Goal: Leave review/rating

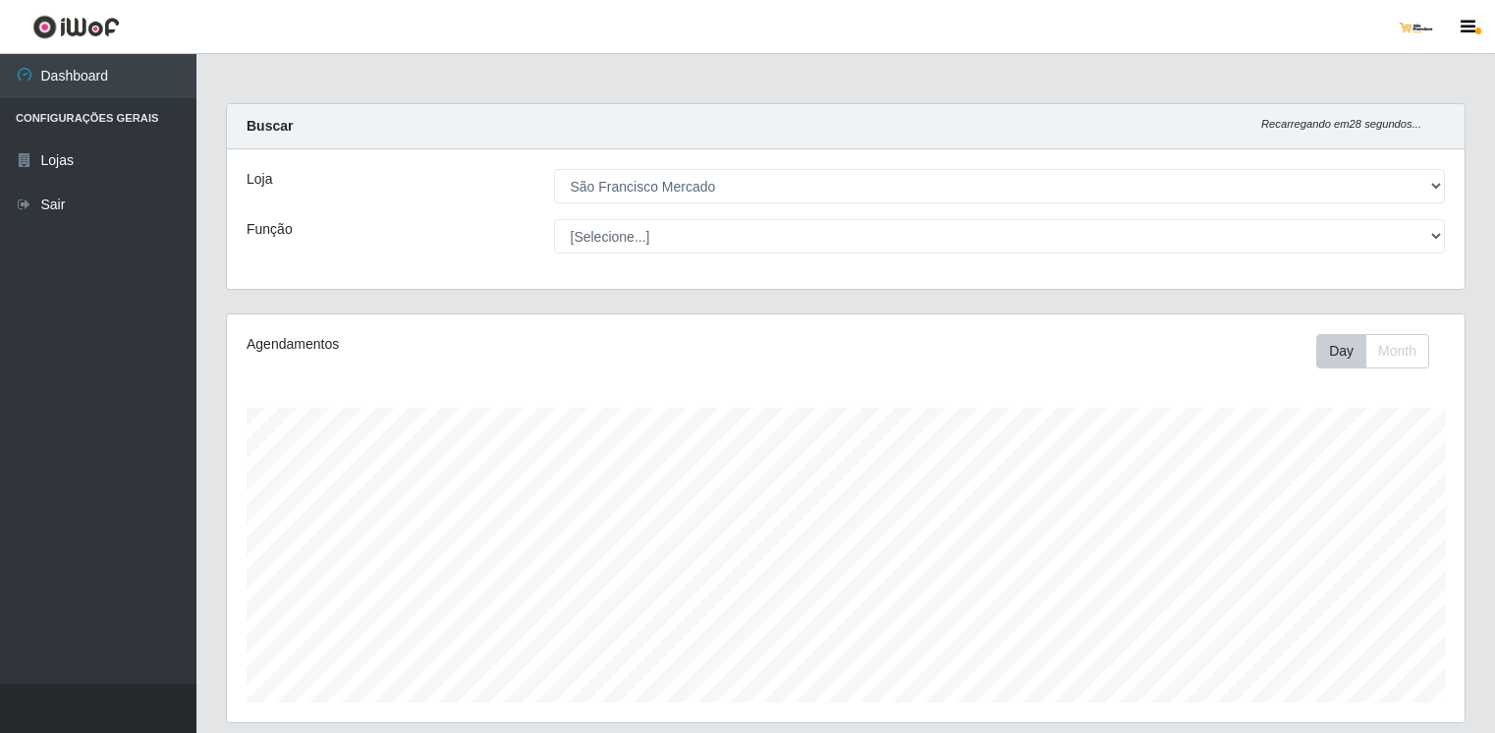
select select "168"
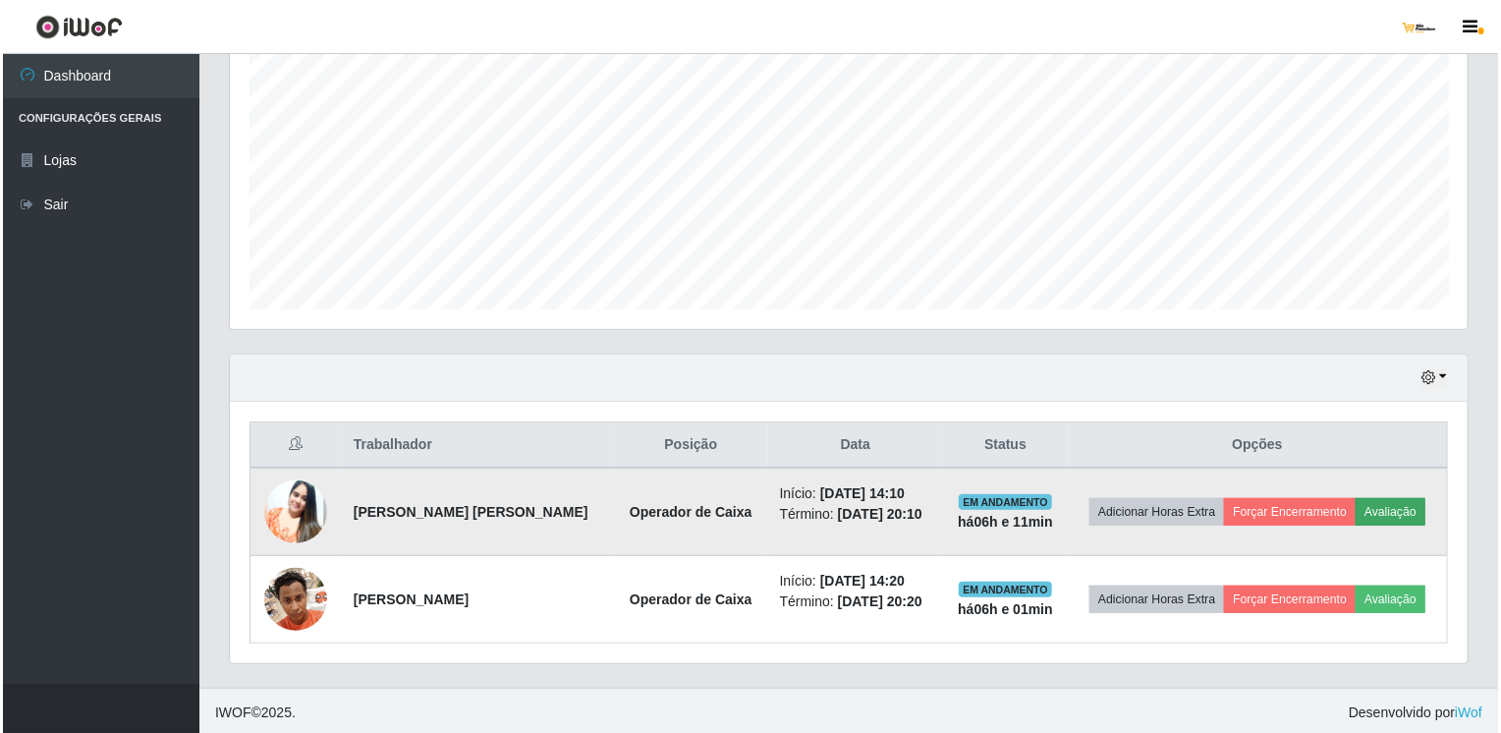
scroll to position [408, 1238]
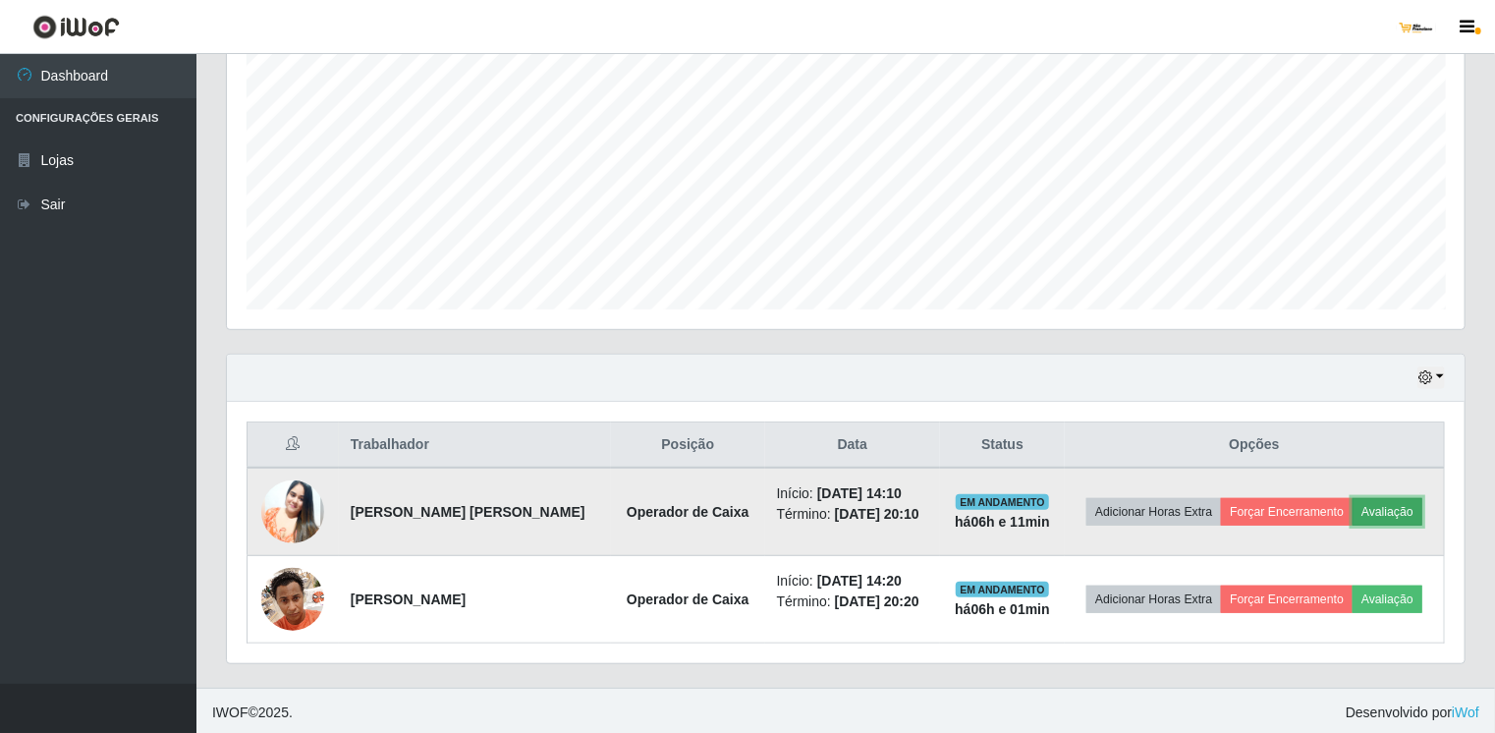
click at [1395, 500] on button "Avaliação" at bounding box center [1388, 512] width 70 height 28
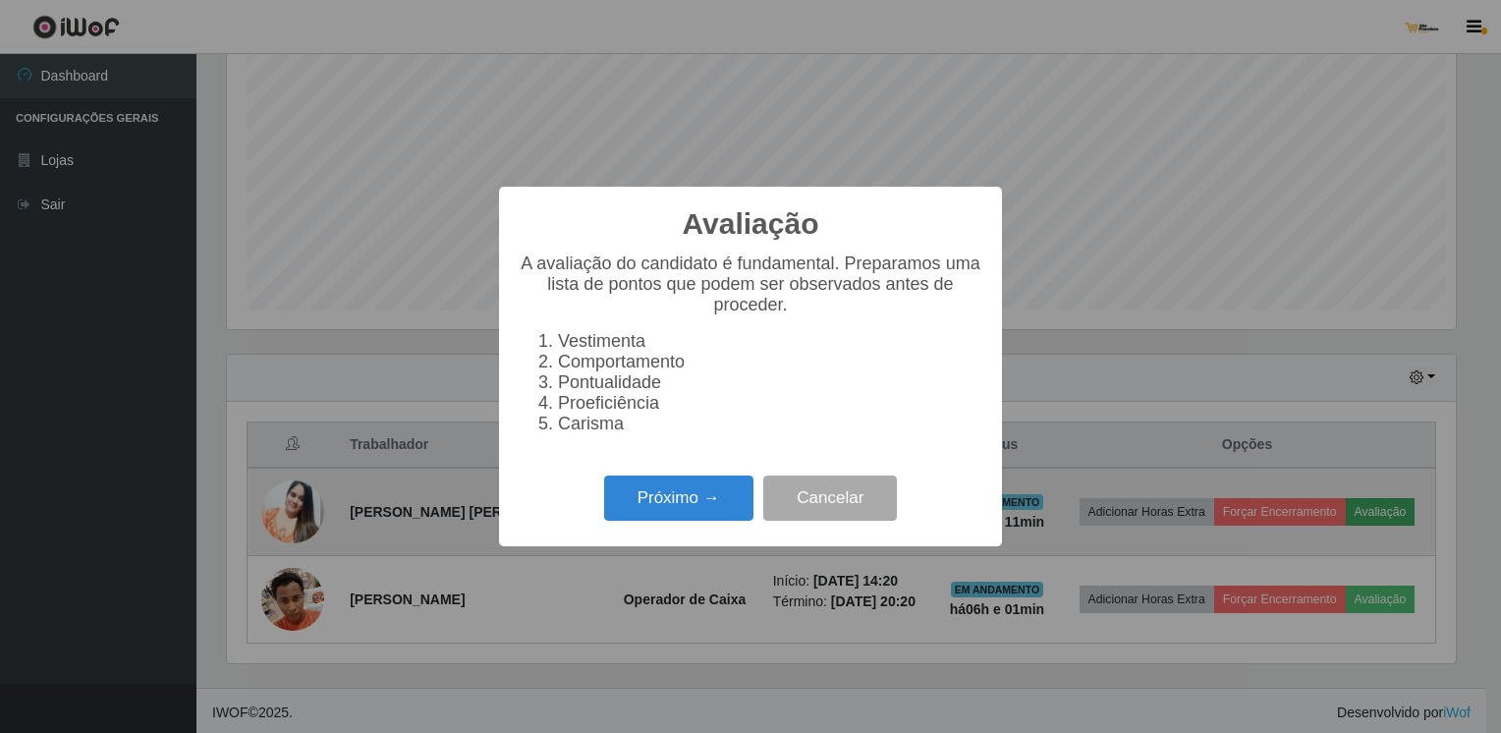
scroll to position [408, 1230]
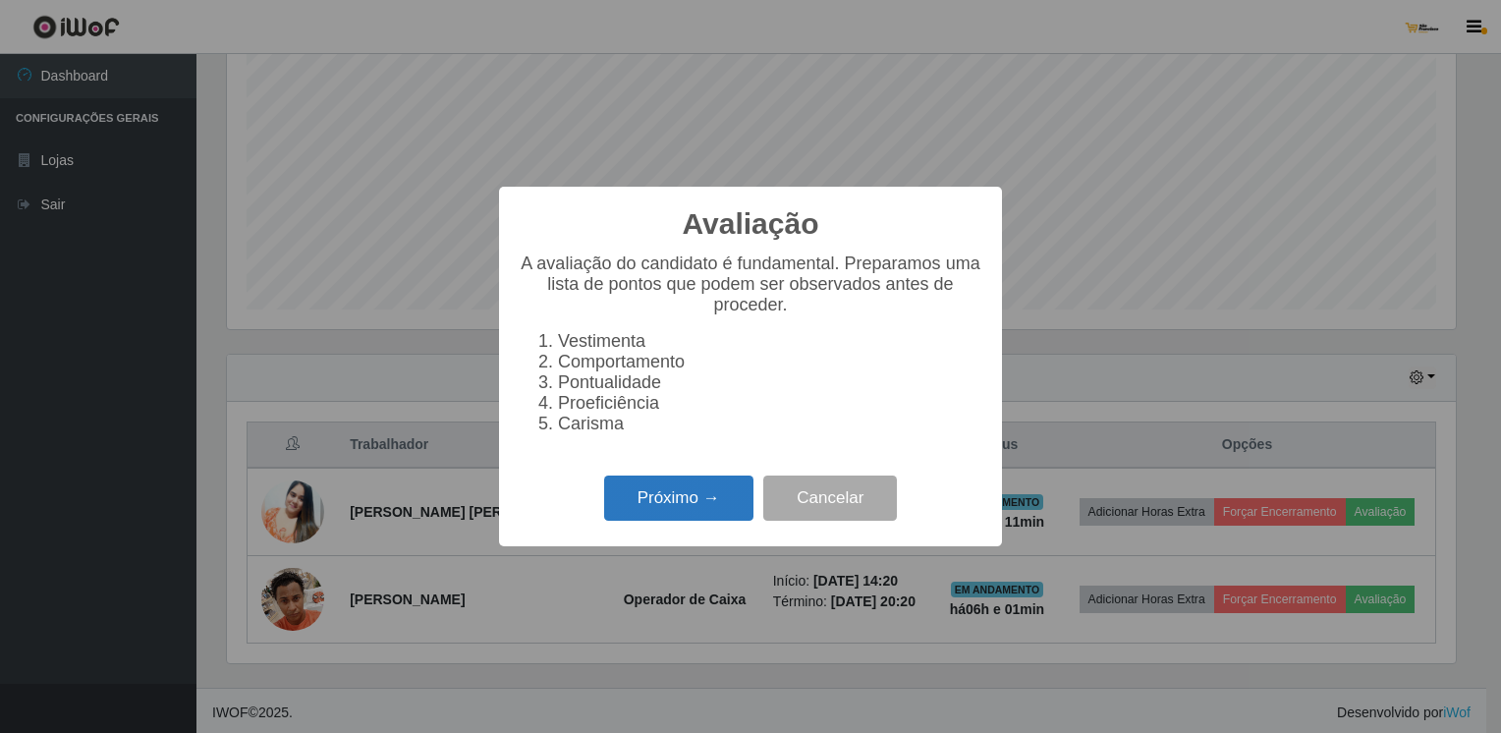
click at [726, 511] on button "Próximo →" at bounding box center [678, 498] width 149 height 46
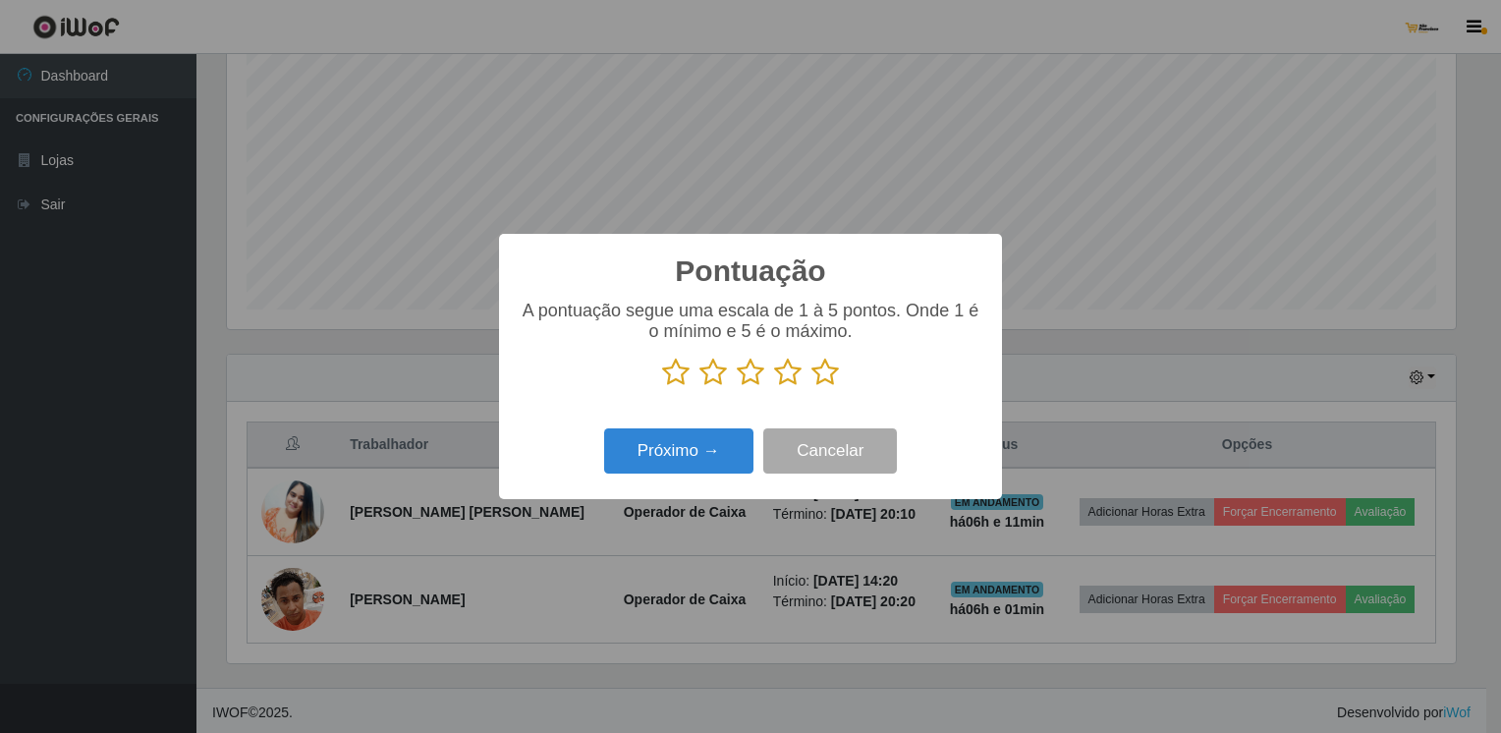
click at [787, 374] on icon at bounding box center [788, 372] width 28 height 29
click at [774, 387] on input "radio" at bounding box center [774, 387] width 0 height 0
click at [719, 448] on button "Próximo →" at bounding box center [678, 451] width 149 height 46
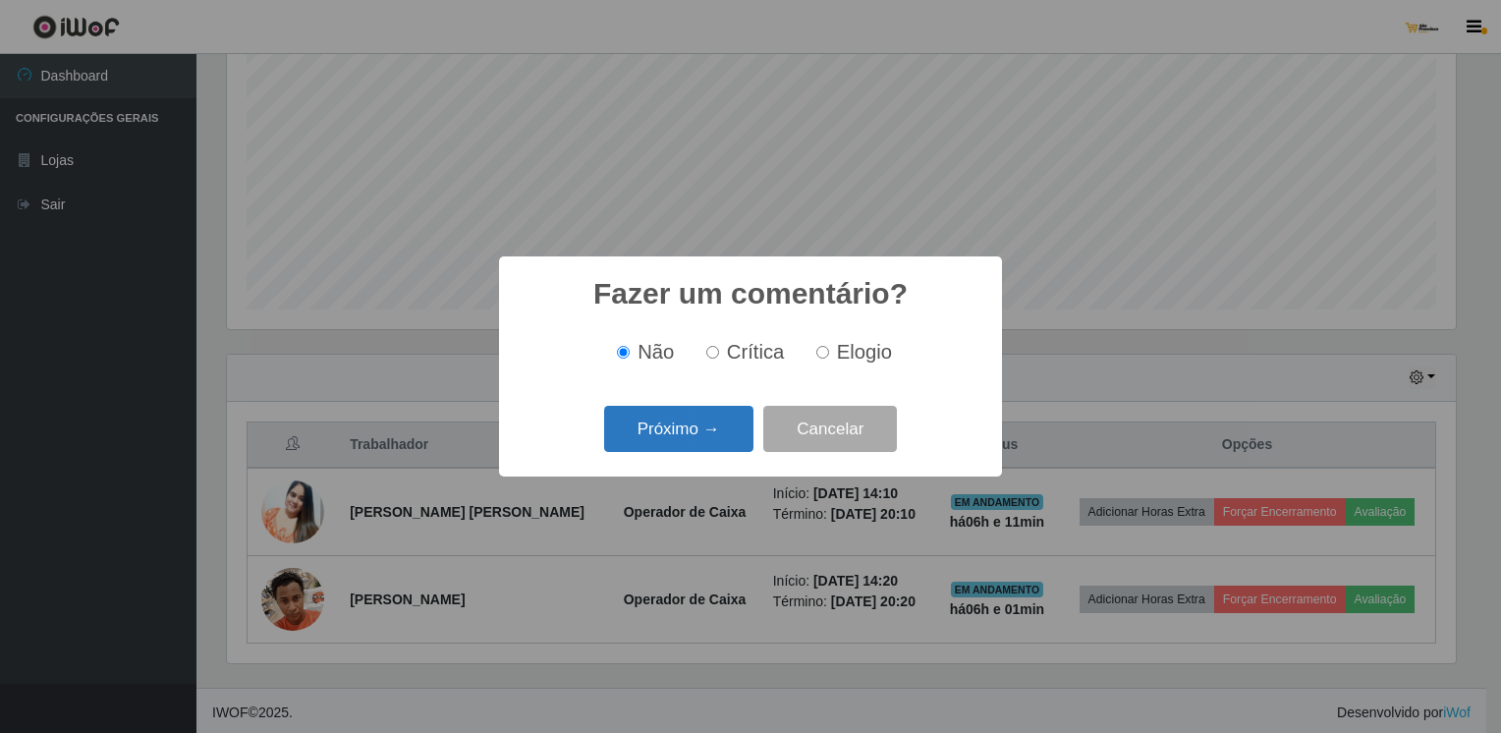
click at [719, 434] on button "Próximo →" at bounding box center [678, 429] width 149 height 46
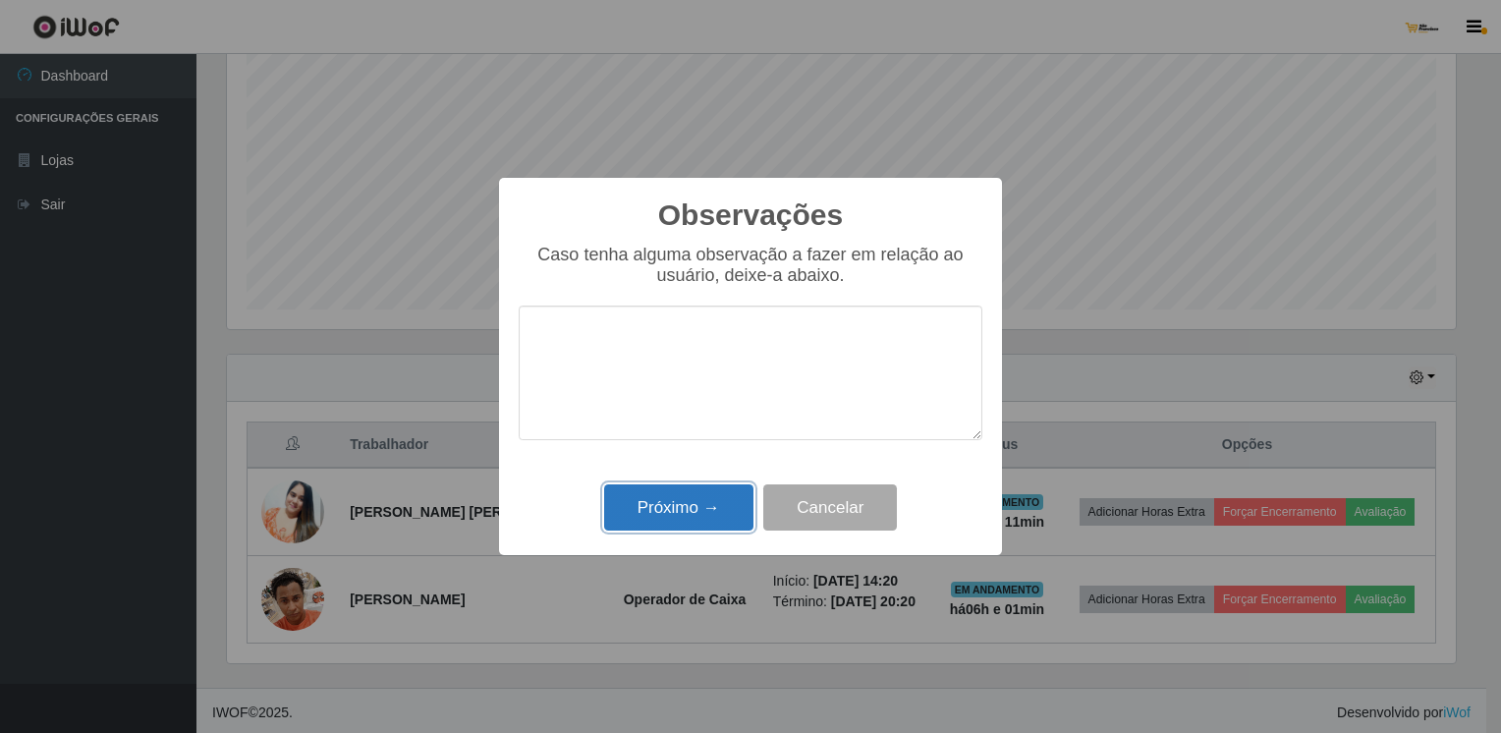
click at [726, 501] on button "Próximo →" at bounding box center [678, 507] width 149 height 46
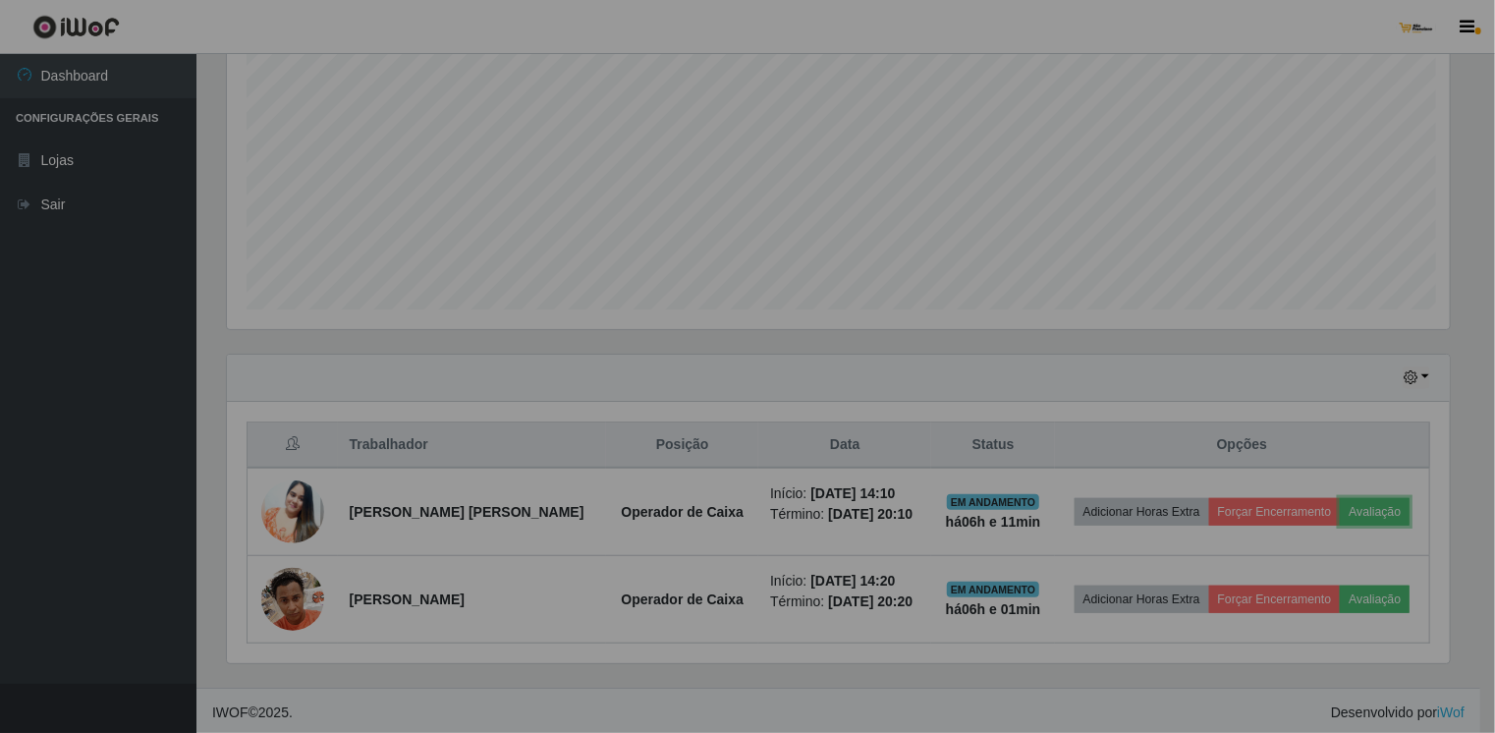
scroll to position [408, 1238]
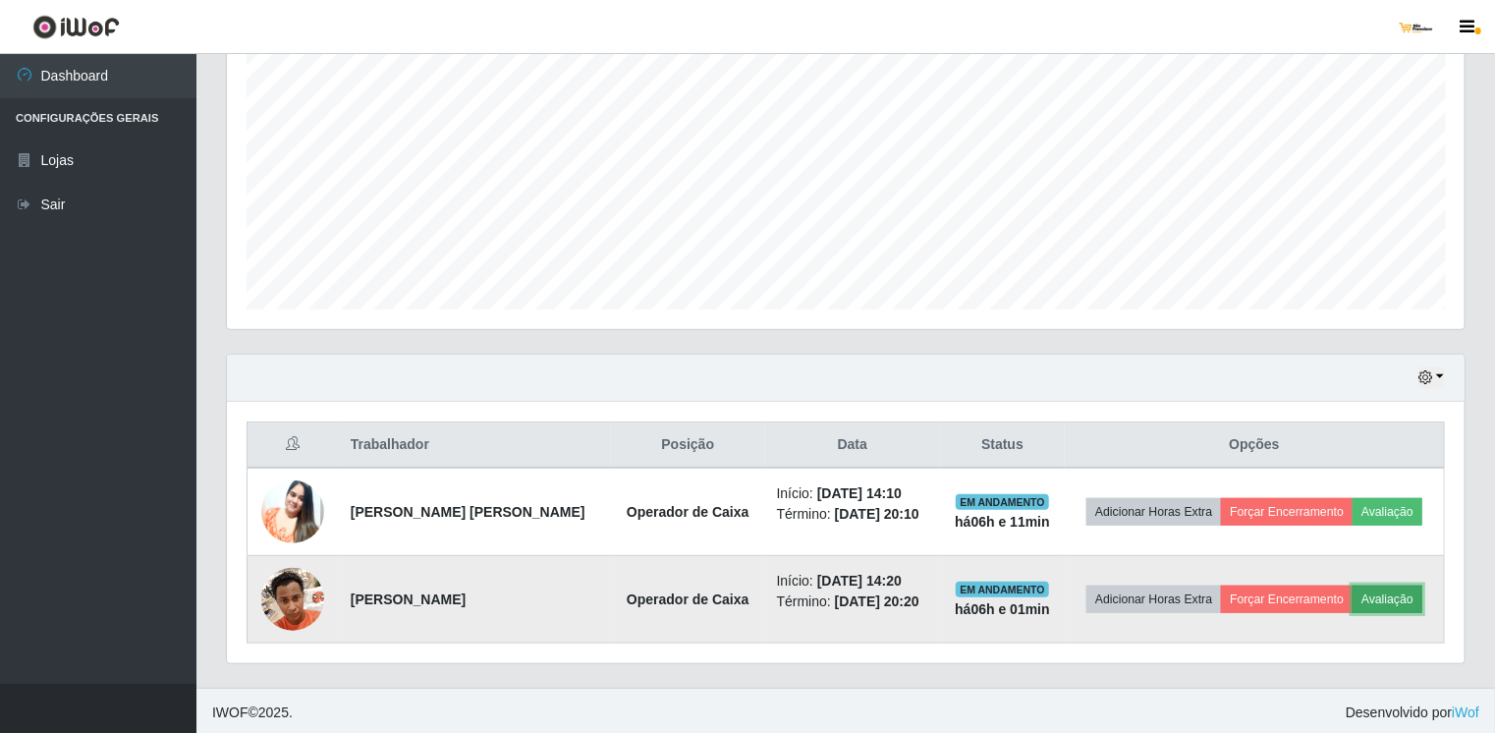
click at [1407, 598] on button "Avaliação" at bounding box center [1388, 599] width 70 height 28
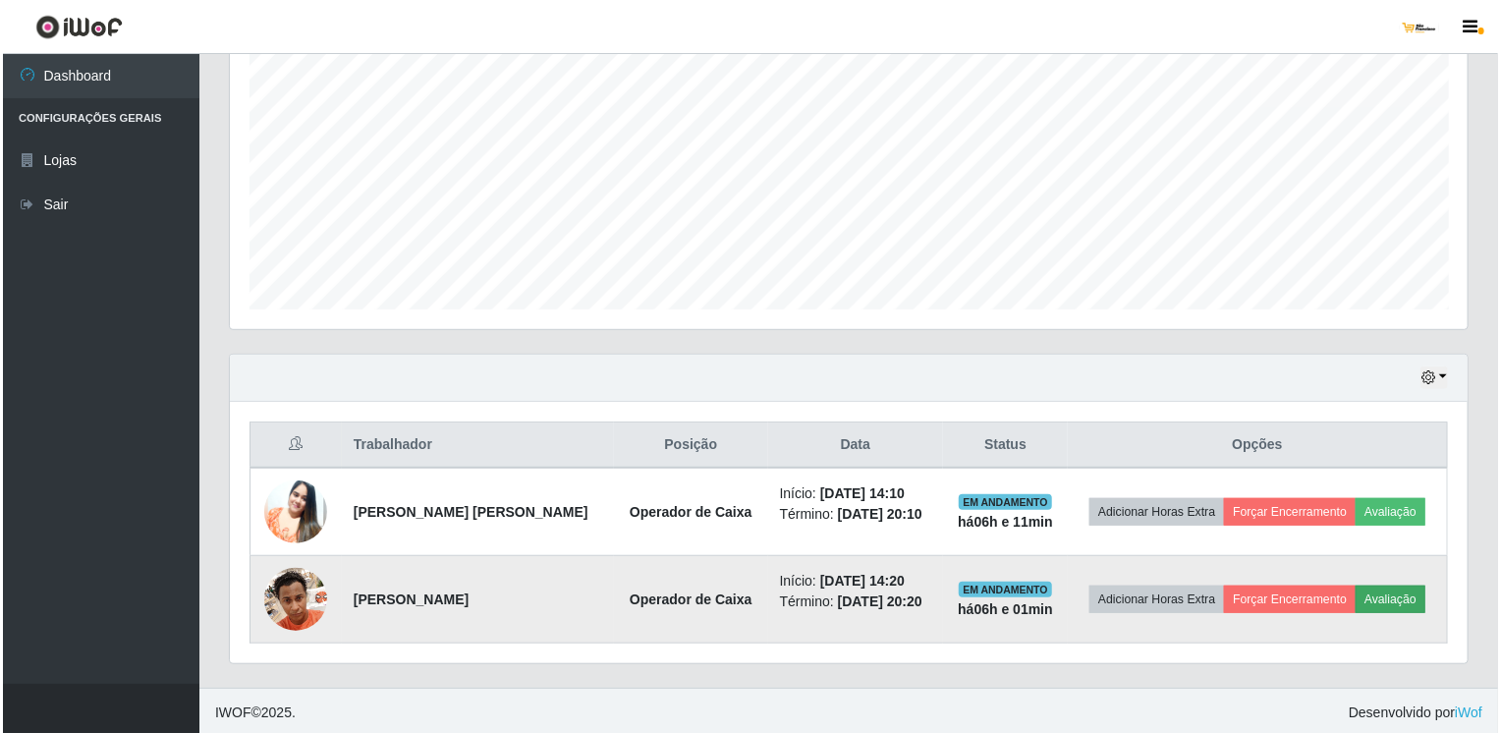
scroll to position [408, 1230]
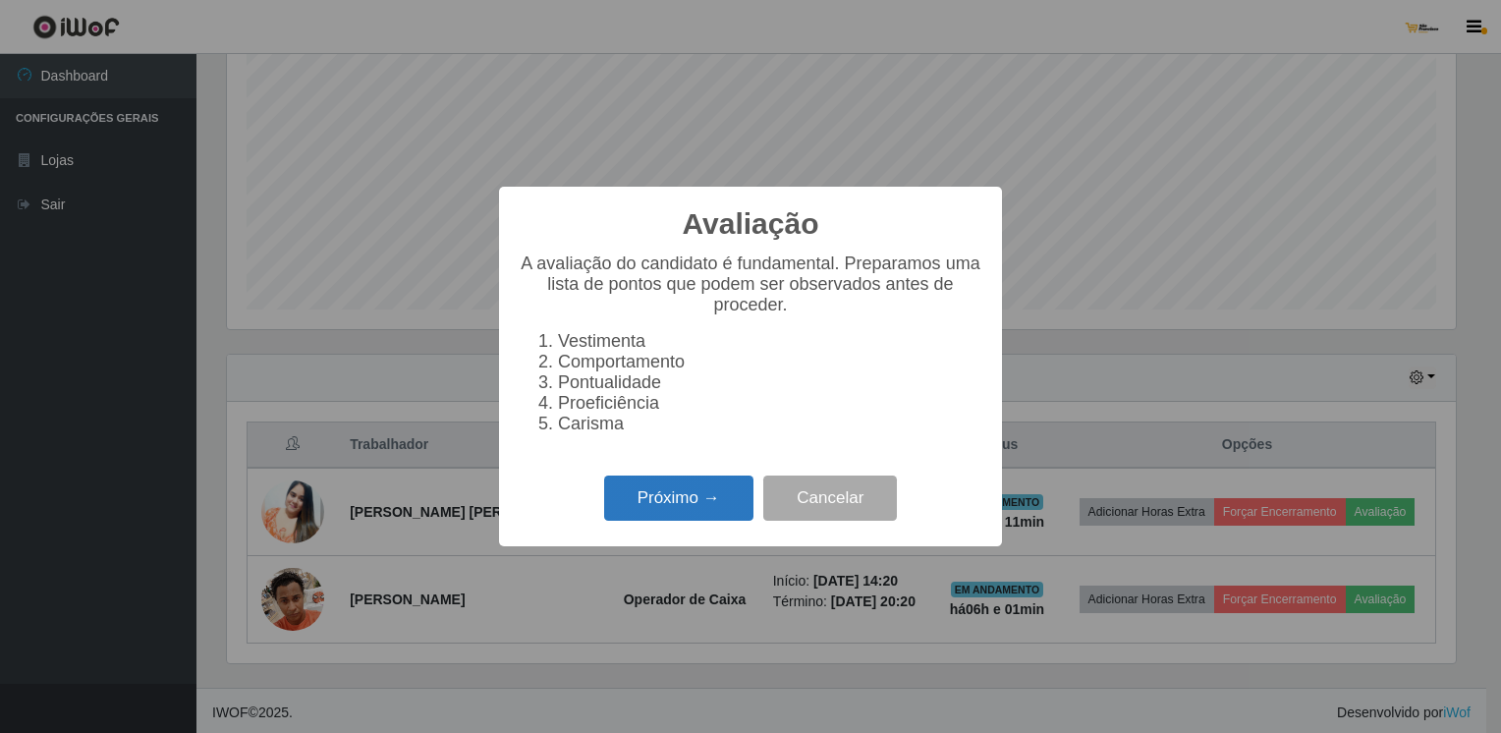
click at [709, 501] on button "Próximo →" at bounding box center [678, 498] width 149 height 46
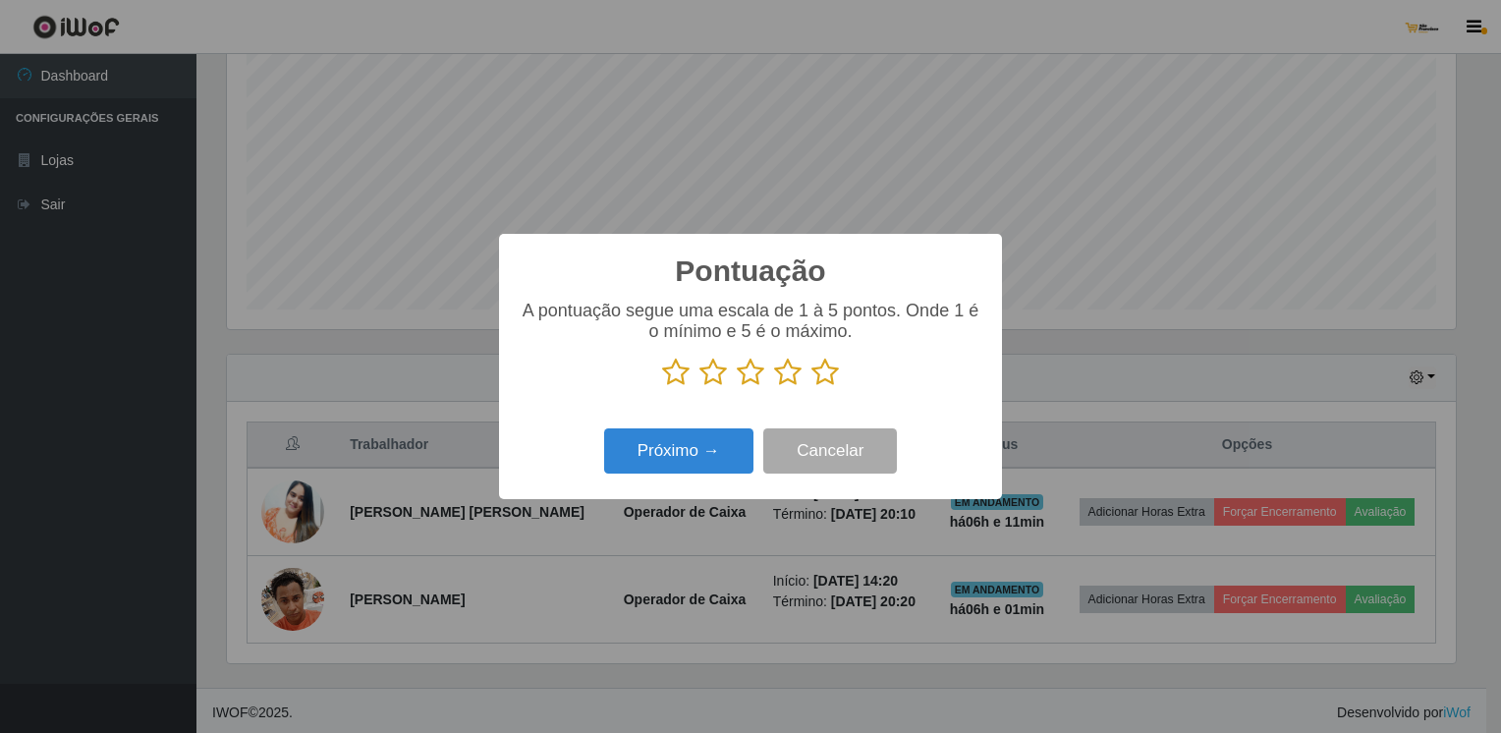
scroll to position [981883, 981061]
click at [835, 373] on icon at bounding box center [825, 372] width 28 height 29
click at [811, 387] on input "radio" at bounding box center [811, 387] width 0 height 0
click at [730, 448] on button "Próximo →" at bounding box center [678, 451] width 149 height 46
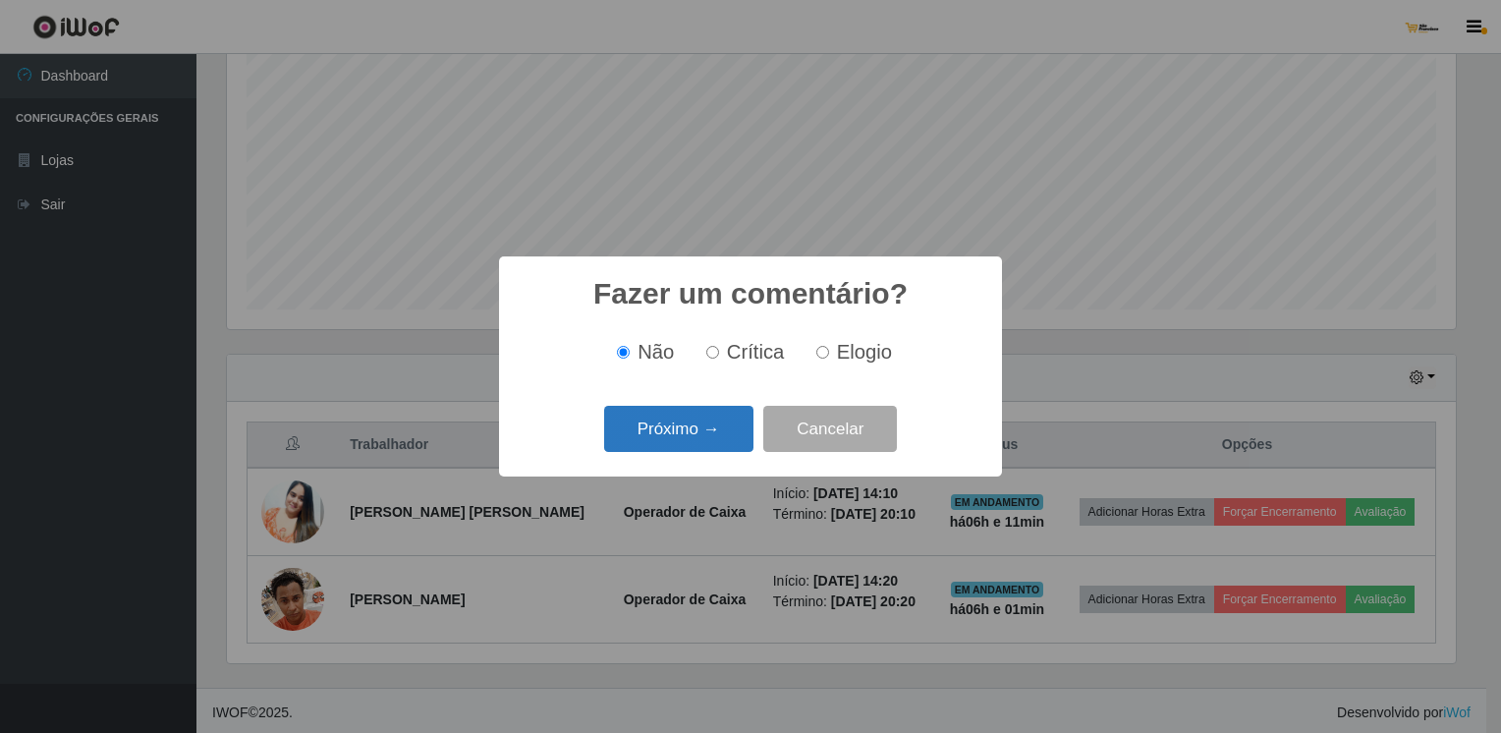
click at [726, 439] on button "Próximo →" at bounding box center [678, 429] width 149 height 46
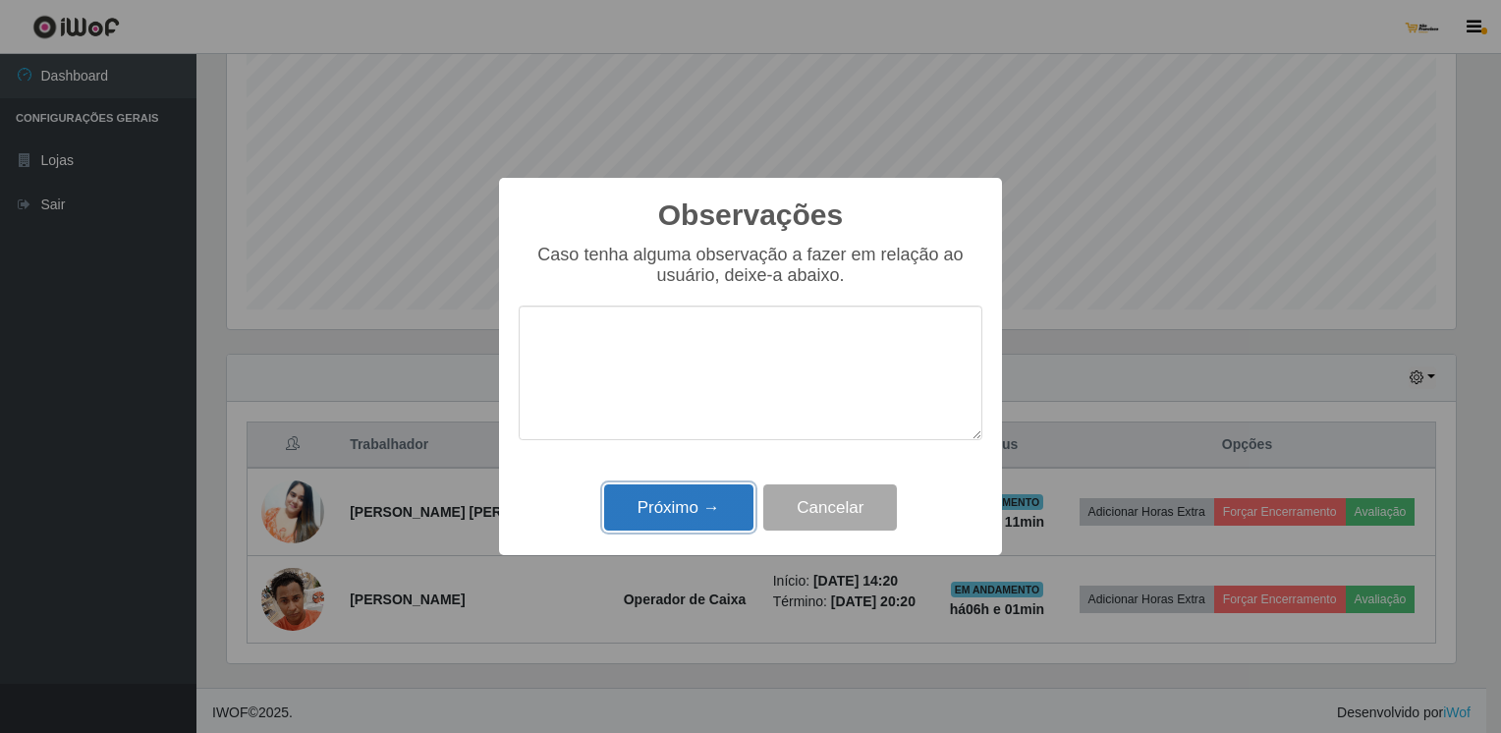
click at [711, 504] on button "Próximo →" at bounding box center [678, 507] width 149 height 46
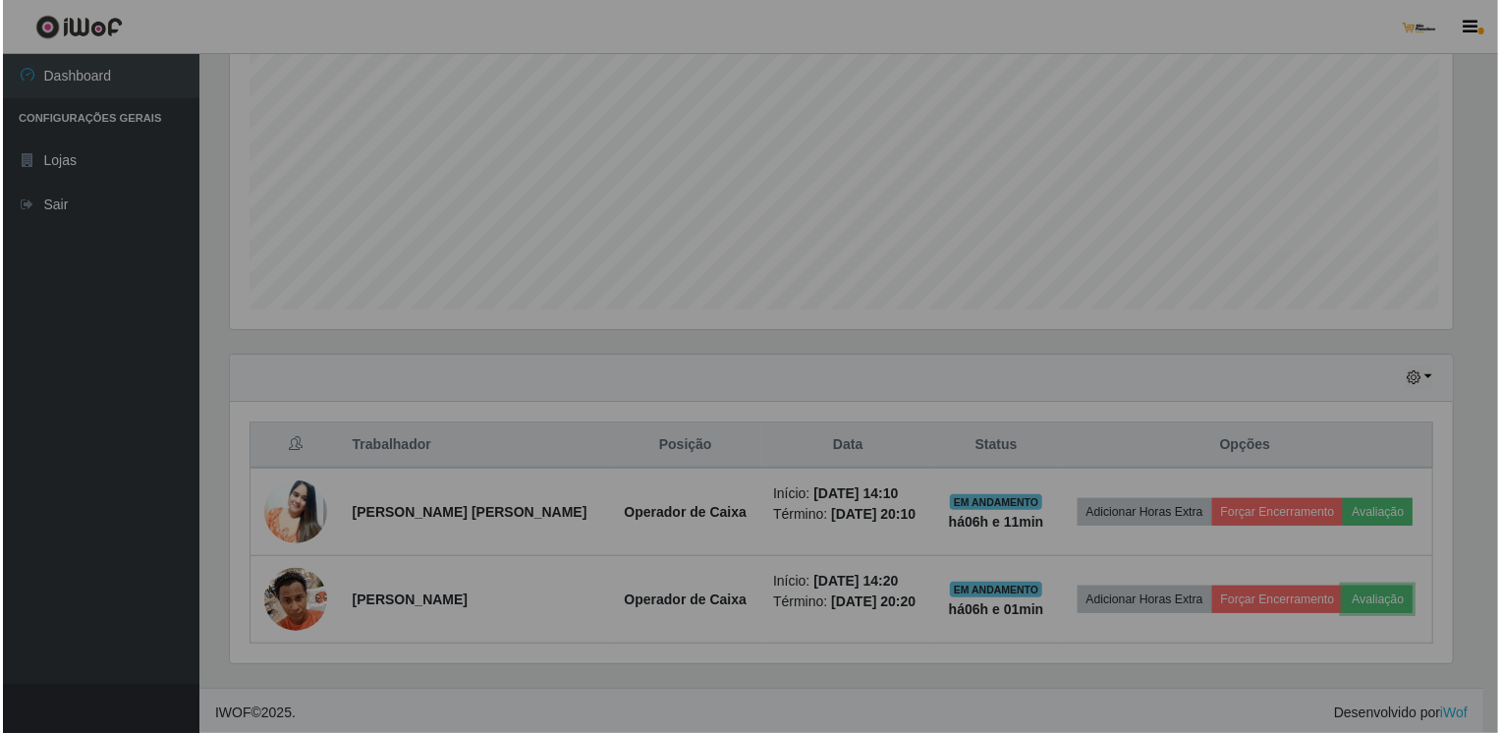
scroll to position [408, 1238]
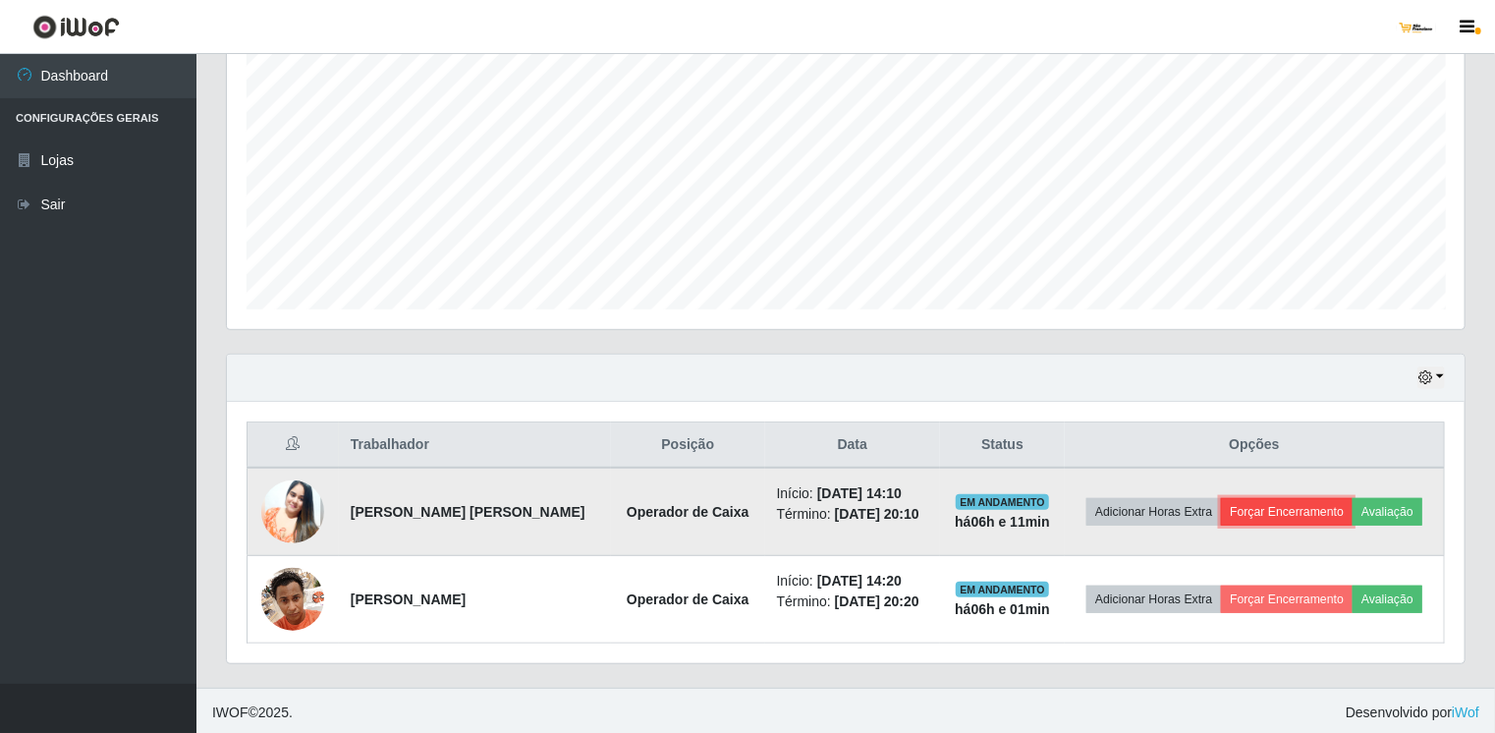
click at [1281, 513] on button "Forçar Encerramento" at bounding box center [1287, 512] width 132 height 28
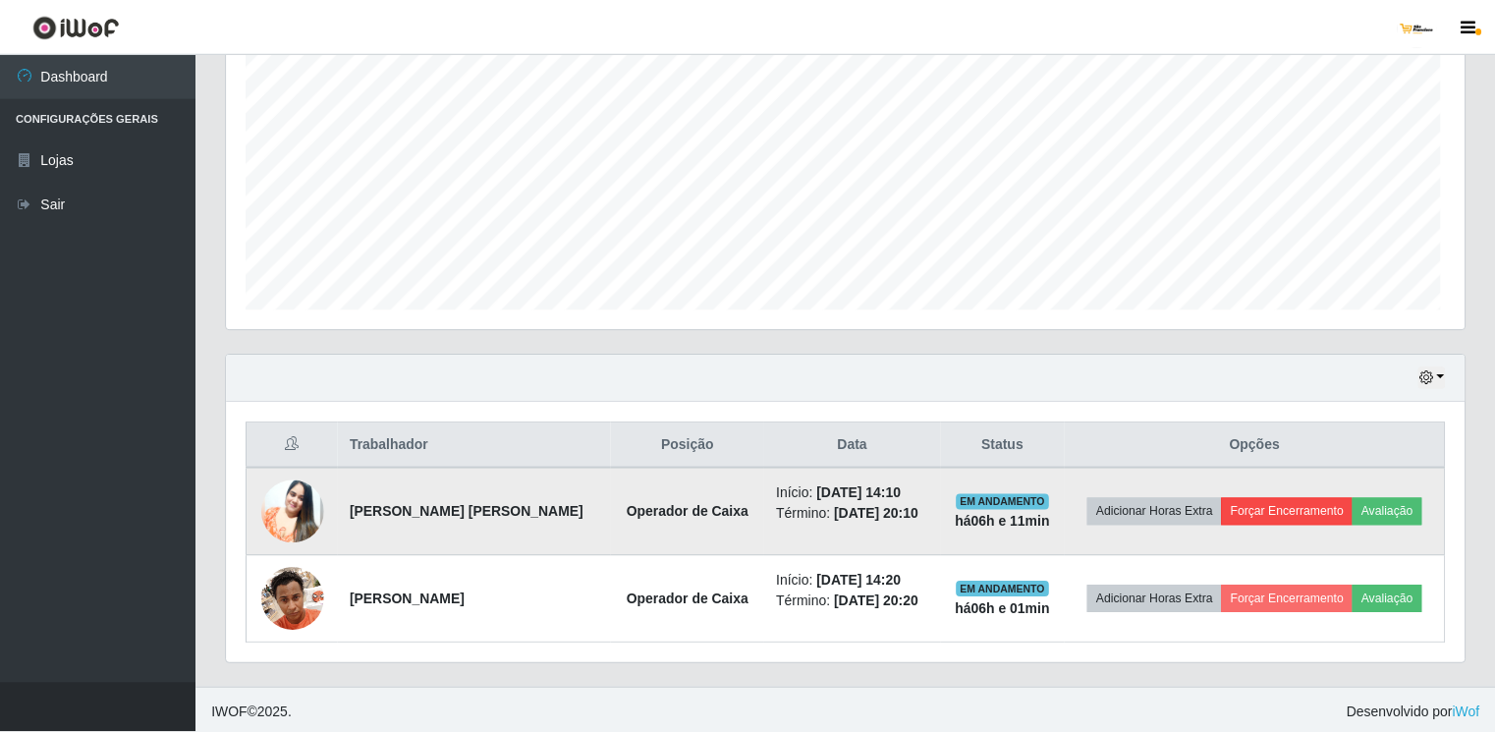
scroll to position [408, 1230]
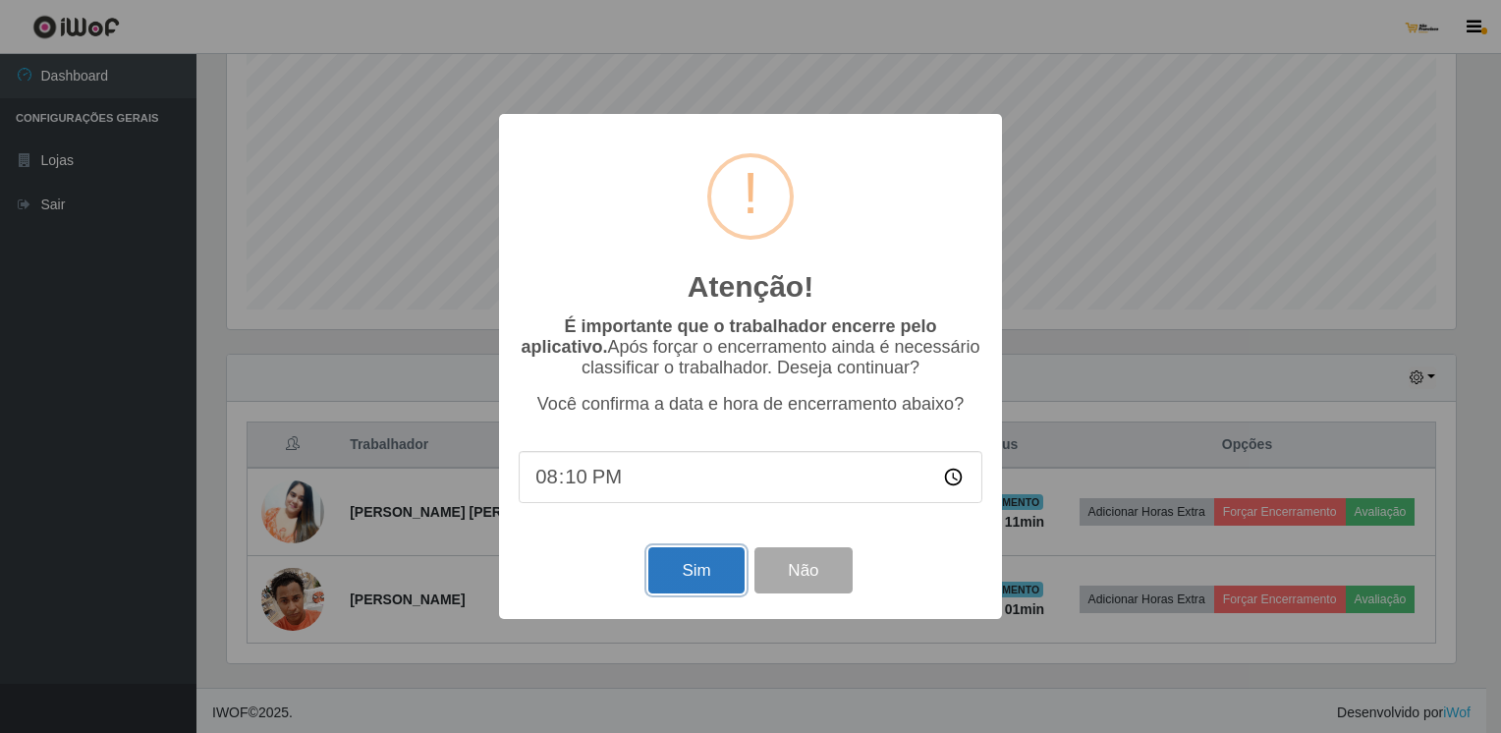
click at [728, 578] on button "Sim" at bounding box center [695, 570] width 95 height 46
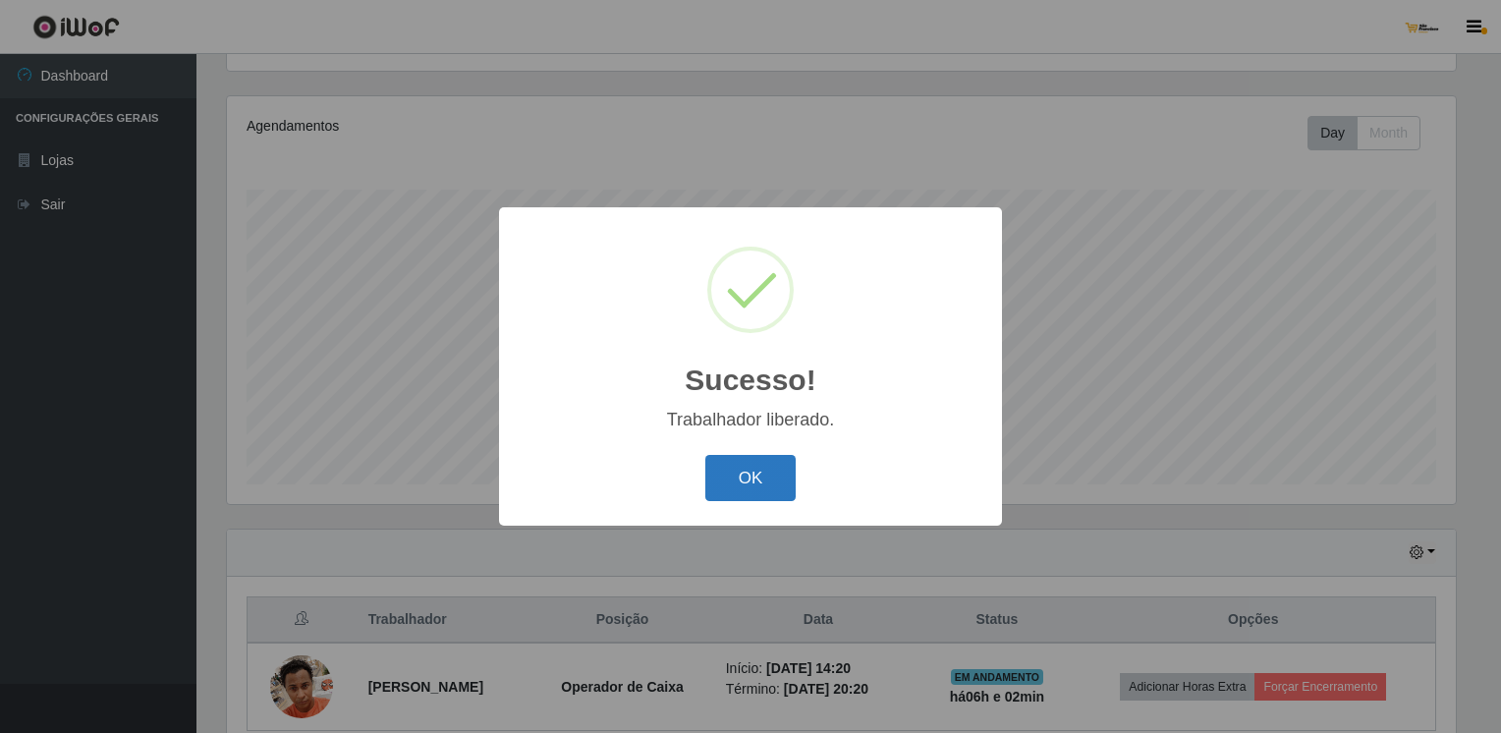
click at [750, 475] on button "OK" at bounding box center [750, 478] width 91 height 46
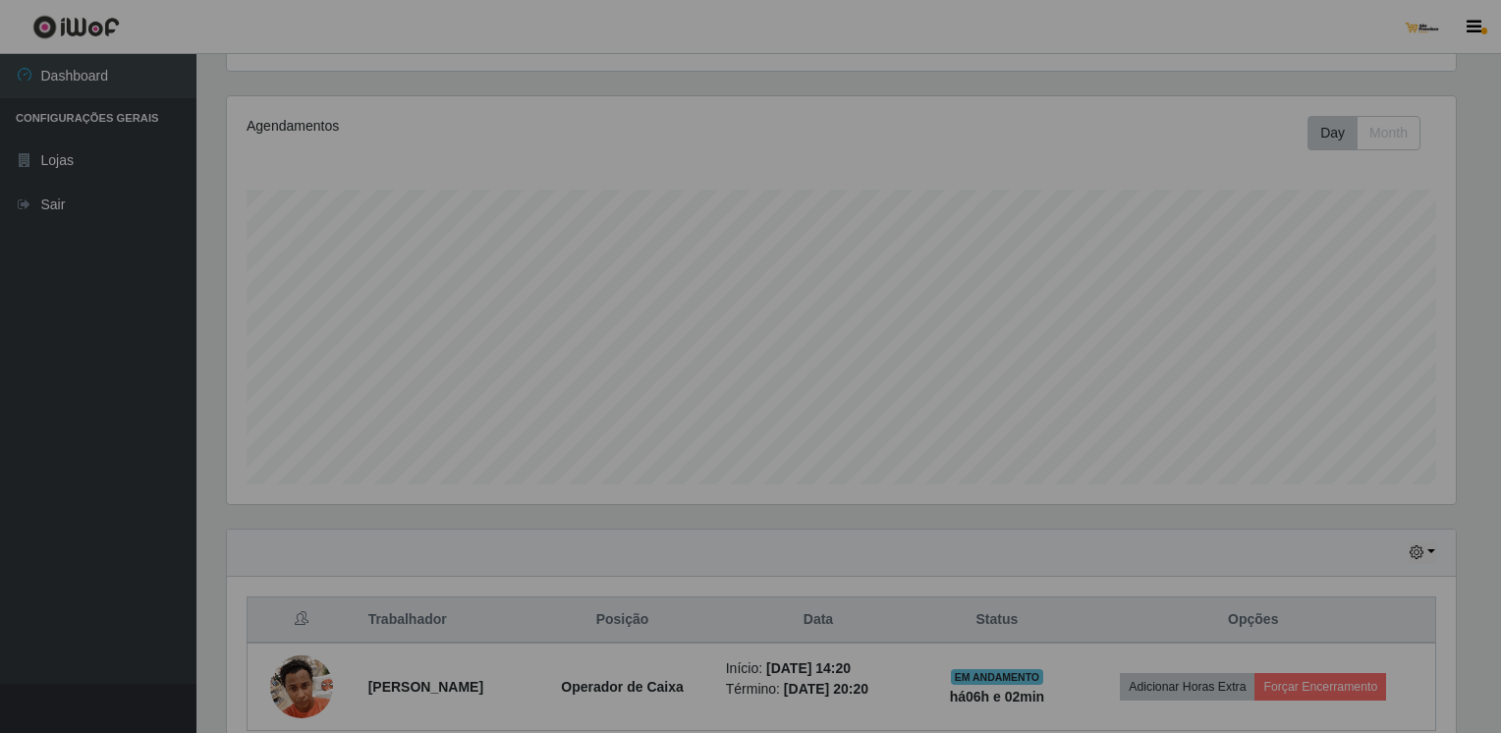
scroll to position [408, 1238]
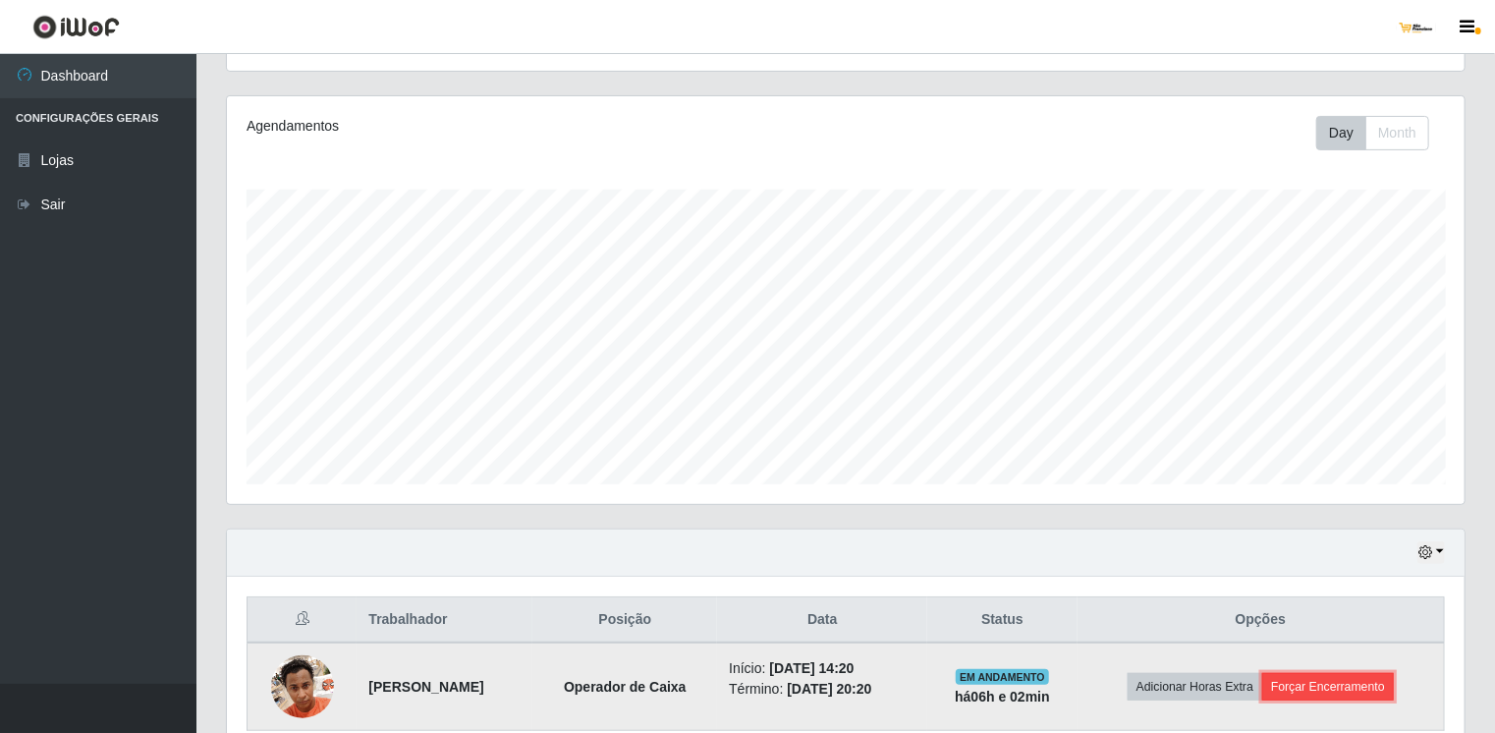
click at [1311, 688] on button "Forçar Encerramento" at bounding box center [1328, 687] width 132 height 28
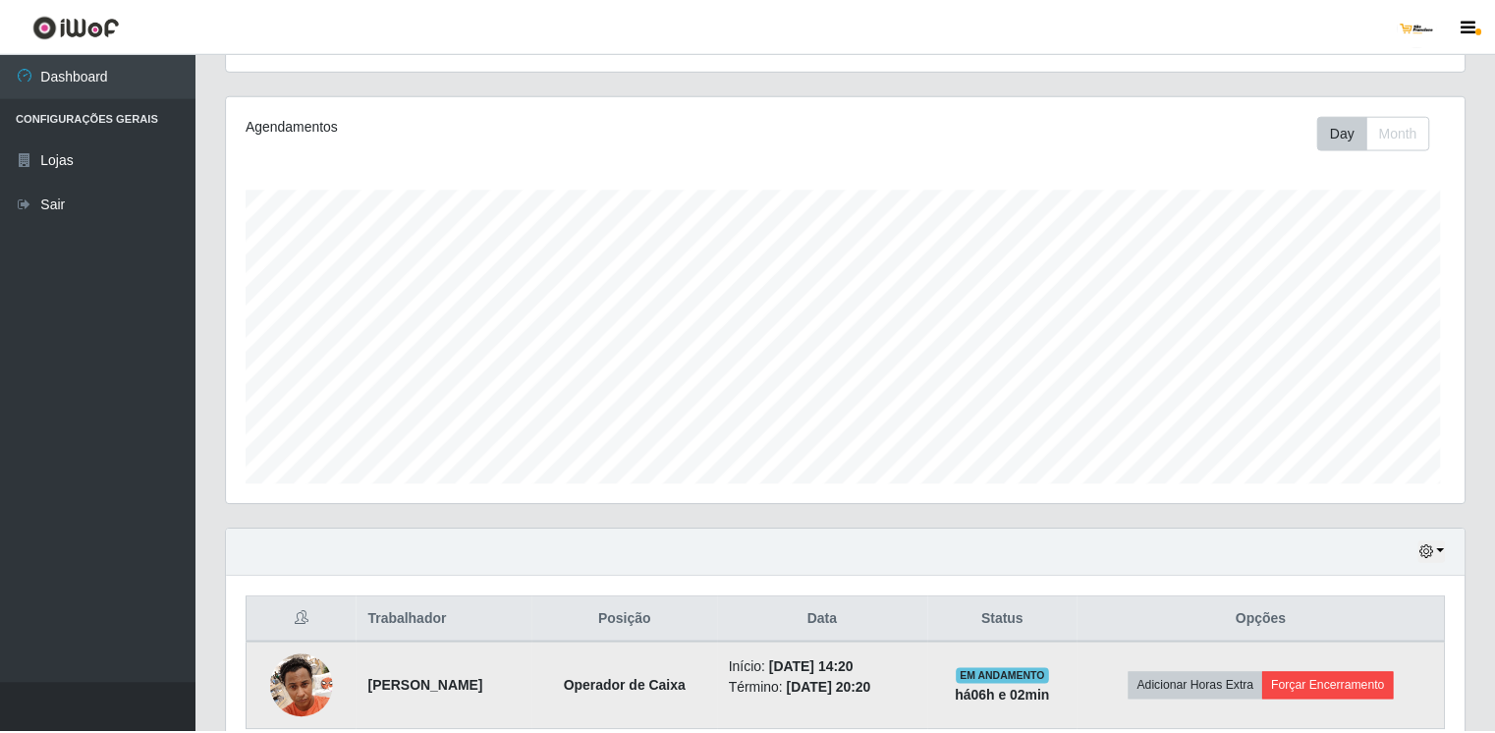
scroll to position [408, 1230]
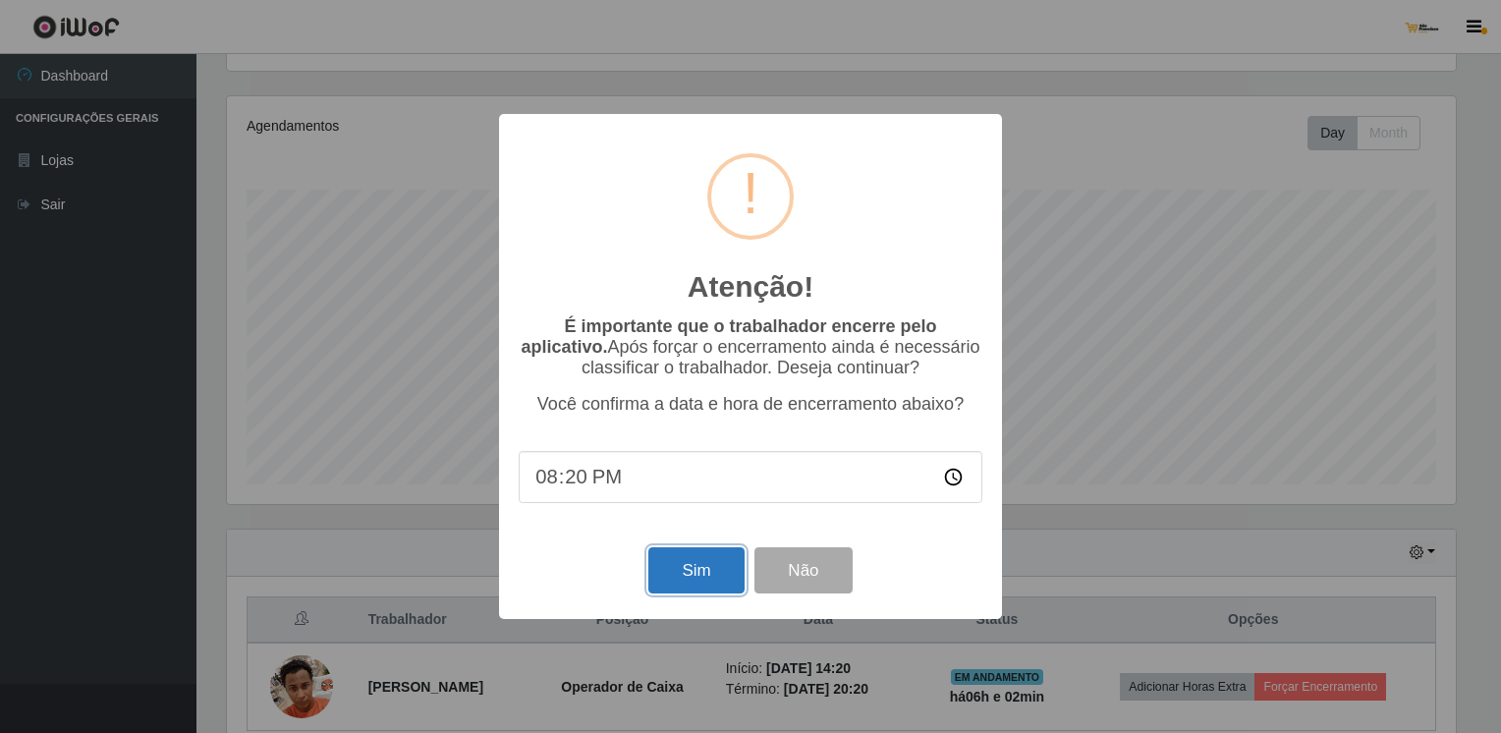
click at [726, 573] on button "Sim" at bounding box center [695, 570] width 95 height 46
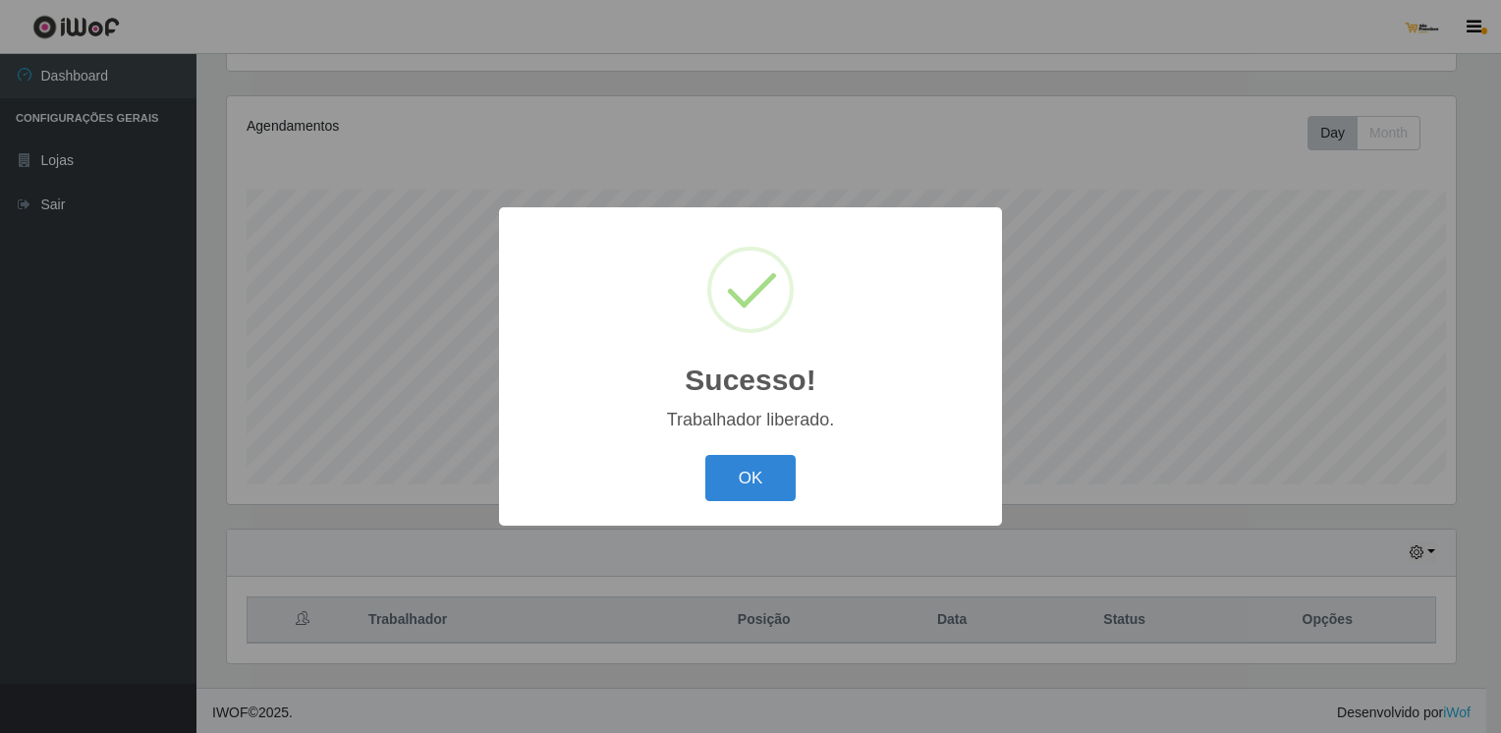
scroll to position [0, 0]
click at [754, 487] on button "OK" at bounding box center [750, 478] width 91 height 46
